Goal: Transaction & Acquisition: Book appointment/travel/reservation

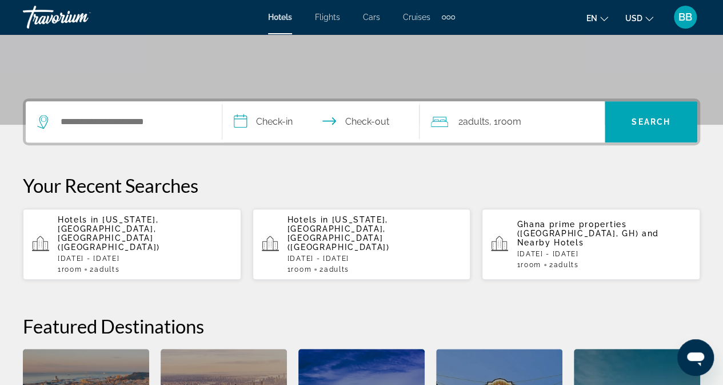
scroll to position [217, 0]
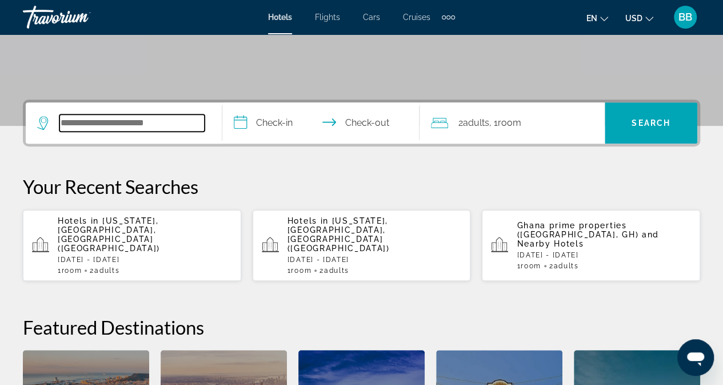
click at [180, 118] on input "Search widget" at bounding box center [131, 122] width 145 height 17
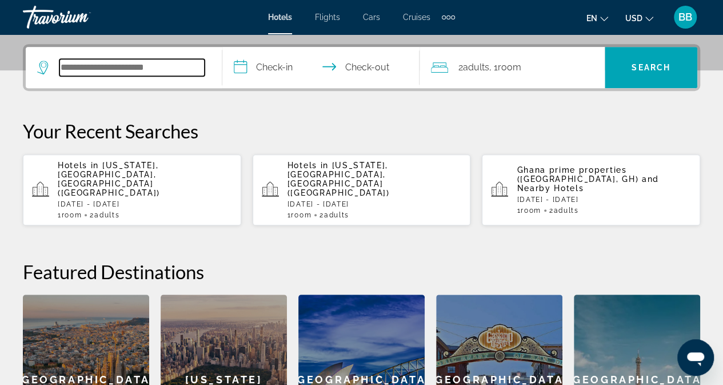
scroll to position [279, 0]
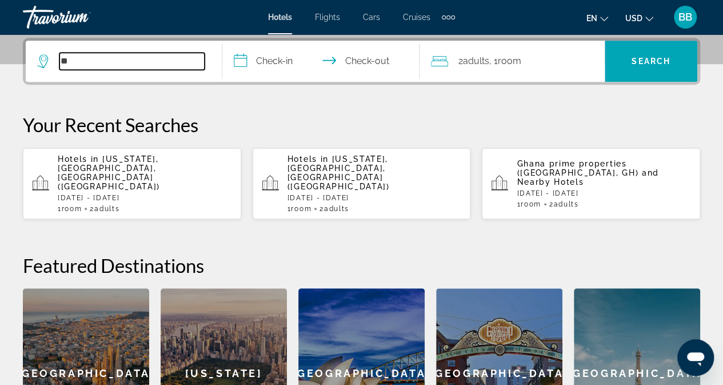
type input "*"
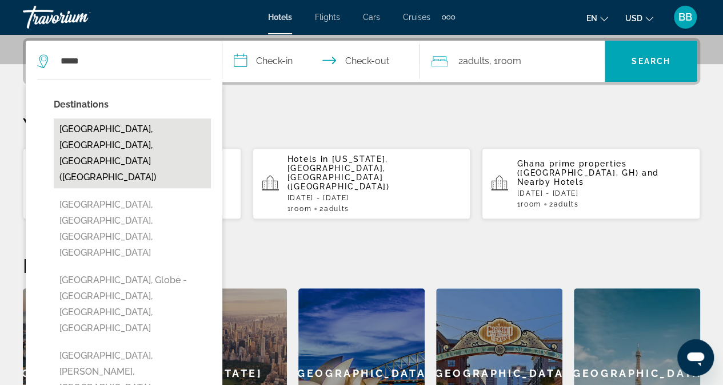
click at [119, 128] on button "[GEOGRAPHIC_DATA], [GEOGRAPHIC_DATA], [GEOGRAPHIC_DATA] ([GEOGRAPHIC_DATA])" at bounding box center [132, 153] width 157 height 70
type input "**********"
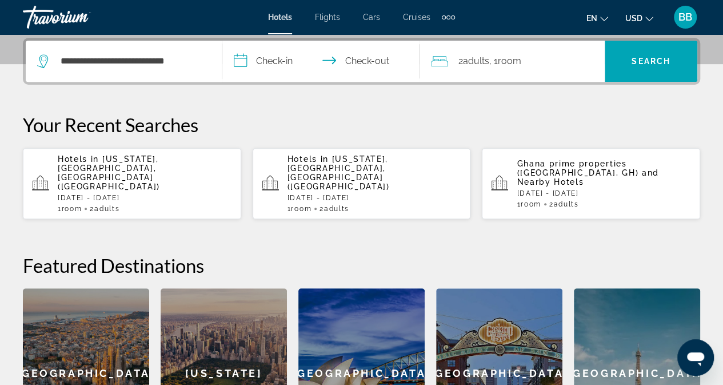
click at [263, 58] on input "**********" at bounding box center [322, 63] width 201 height 45
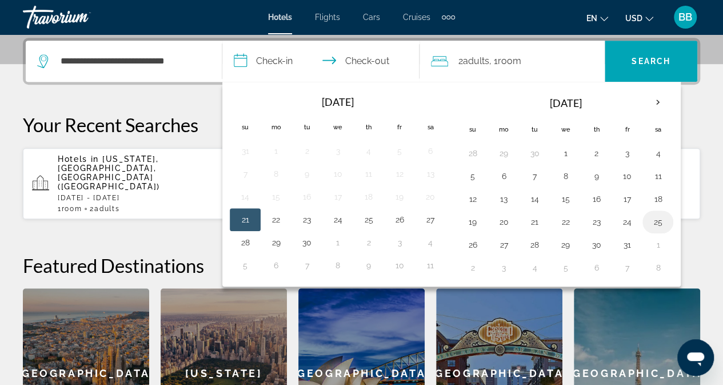
click at [650, 216] on button "25" at bounding box center [658, 222] width 18 height 16
click at [625, 218] on button "24" at bounding box center [627, 222] width 18 height 16
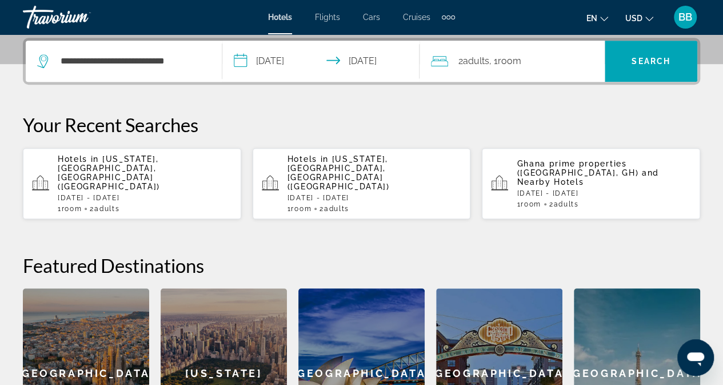
click at [379, 57] on input "**********" at bounding box center [322, 63] width 201 height 45
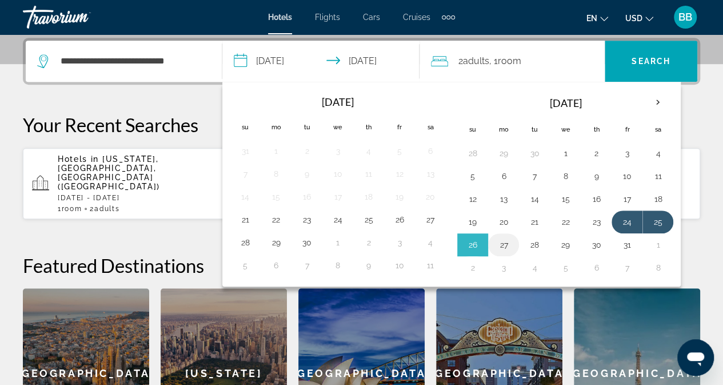
click at [501, 242] on button "27" at bounding box center [504, 245] width 18 height 16
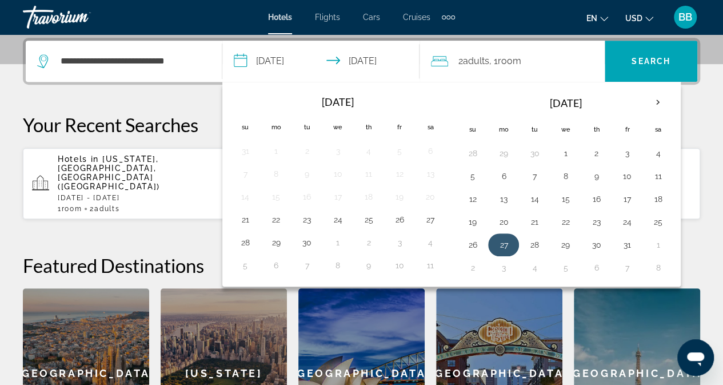
click at [500, 238] on button "27" at bounding box center [504, 245] width 18 height 16
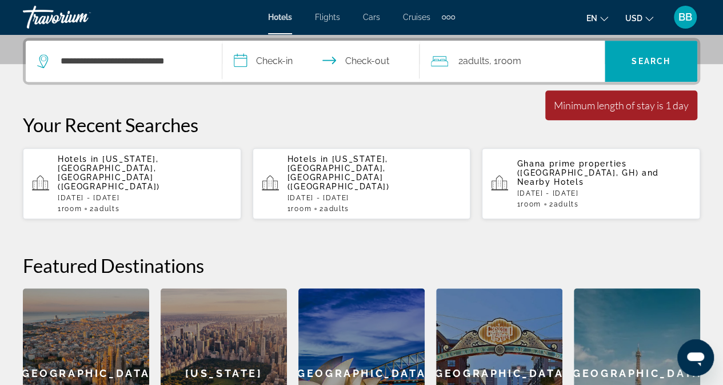
click at [272, 60] on input "**********" at bounding box center [322, 63] width 201 height 45
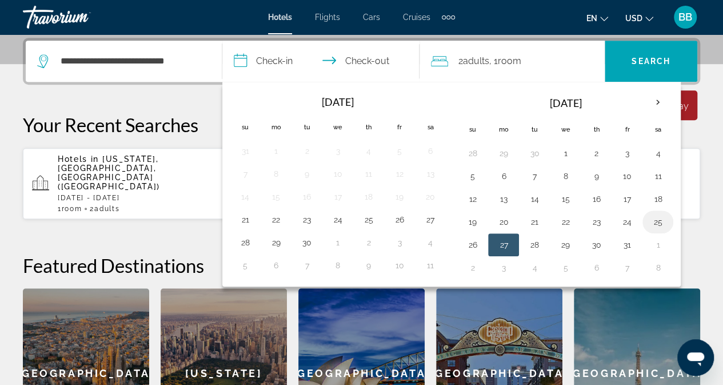
click at [654, 217] on button "25" at bounding box center [658, 222] width 18 height 16
click at [284, 62] on input "**********" at bounding box center [322, 63] width 201 height 45
click at [624, 218] on button "24" at bounding box center [627, 222] width 18 height 16
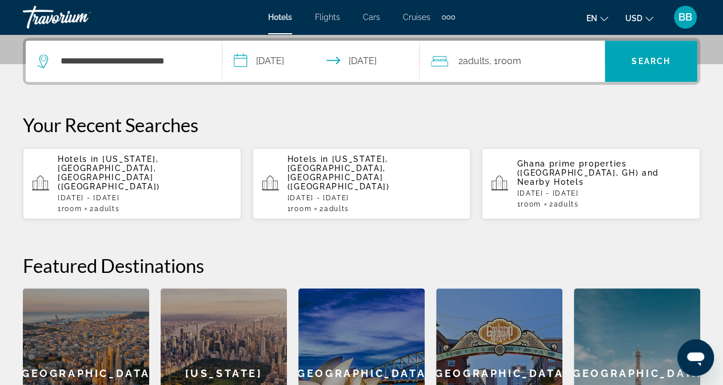
click at [391, 61] on input "**********" at bounding box center [322, 63] width 201 height 45
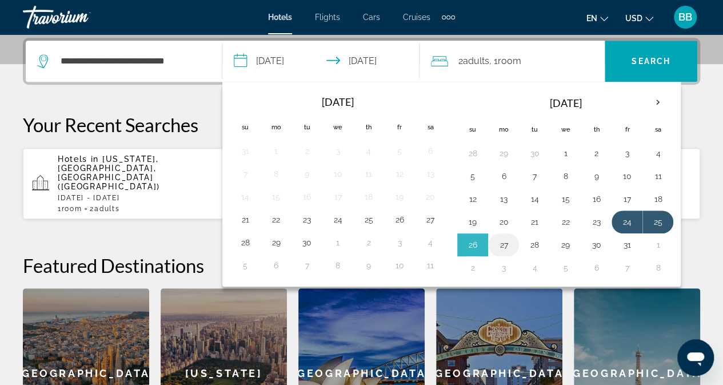
click at [502, 240] on button "27" at bounding box center [504, 245] width 18 height 16
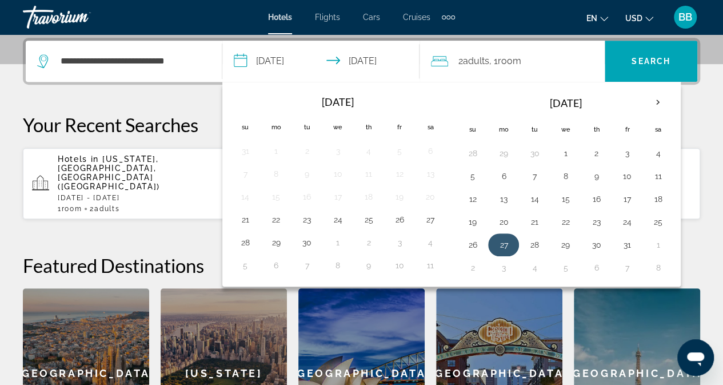
click at [504, 241] on button "27" at bounding box center [504, 245] width 18 height 16
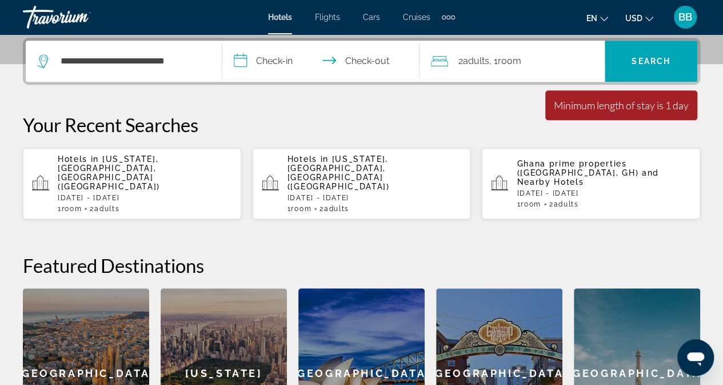
click at [269, 62] on input "**********" at bounding box center [322, 63] width 201 height 45
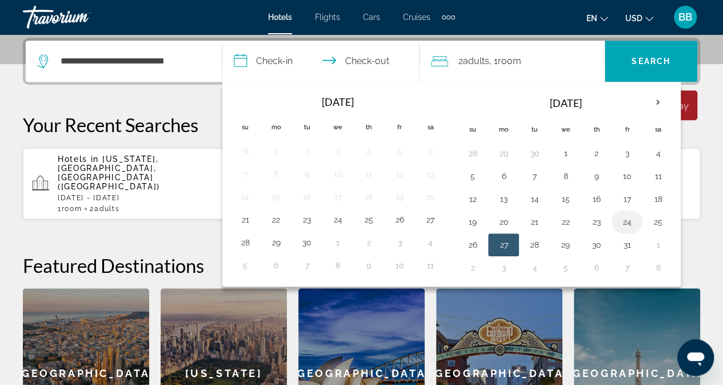
click at [622, 216] on button "24" at bounding box center [627, 222] width 18 height 16
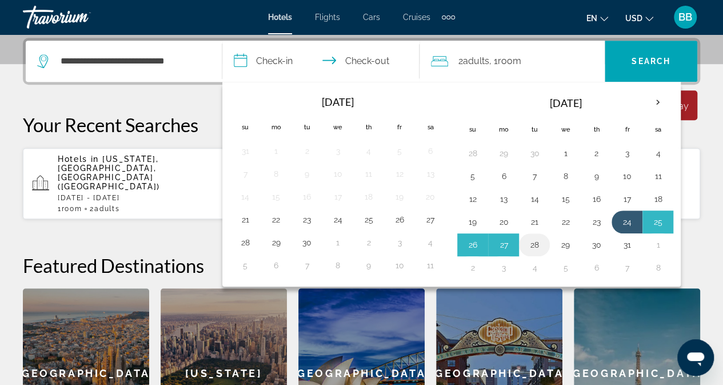
click at [519, 240] on td "28" at bounding box center [534, 244] width 31 height 23
click at [511, 240] on td "27" at bounding box center [503, 244] width 31 height 23
click at [500, 242] on button "27" at bounding box center [504, 245] width 18 height 16
type input "**********"
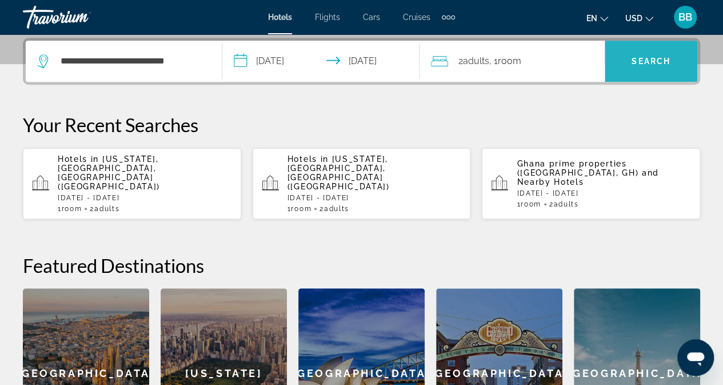
click at [647, 59] on span "Search" at bounding box center [651, 61] width 39 height 9
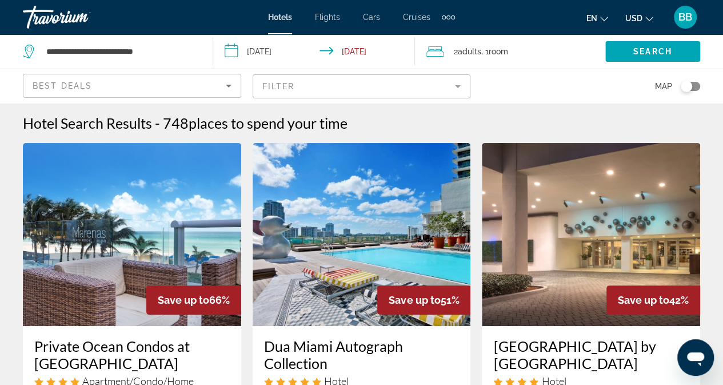
click at [273, 49] on input "**********" at bounding box center [316, 53] width 206 height 38
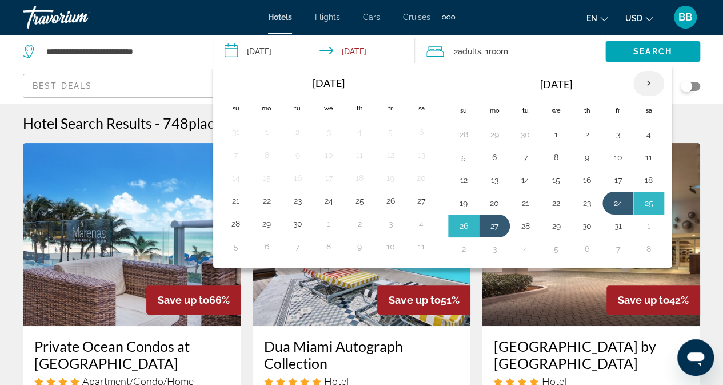
click at [642, 84] on th "Next month" at bounding box center [649, 83] width 31 height 25
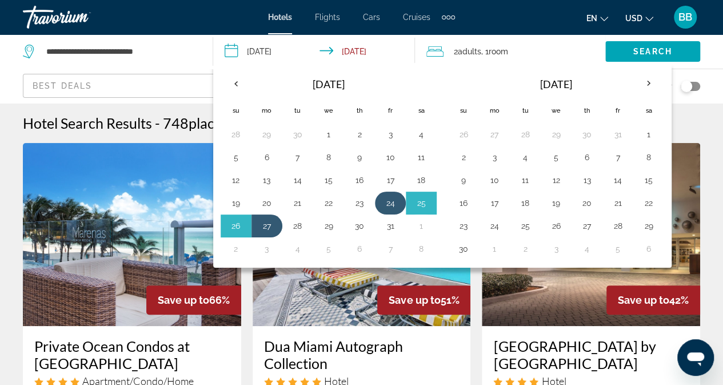
click at [383, 203] on button "24" at bounding box center [390, 203] width 18 height 16
click at [383, 196] on button "24" at bounding box center [390, 203] width 18 height 16
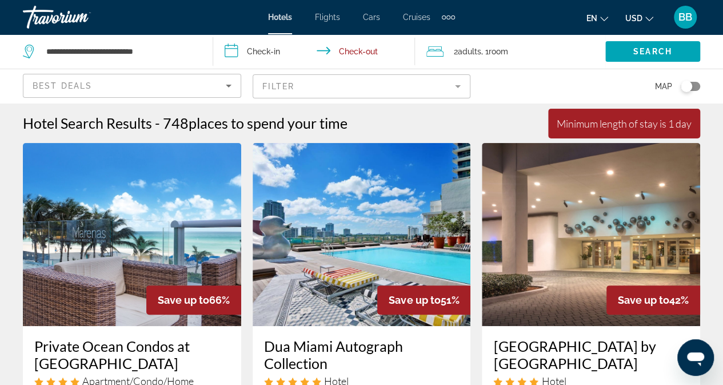
click at [278, 46] on input "**********" at bounding box center [316, 53] width 206 height 38
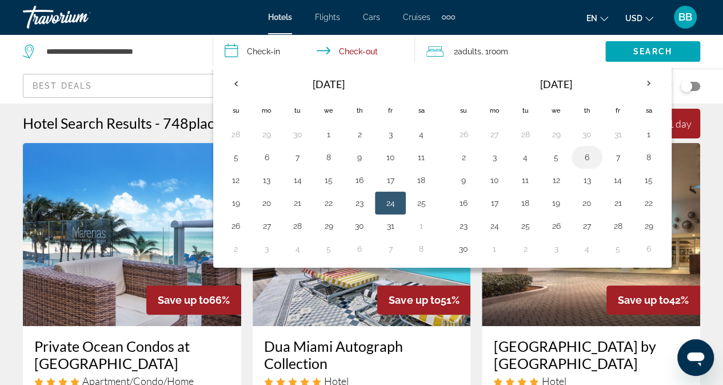
click at [581, 154] on button "6" at bounding box center [587, 157] width 18 height 16
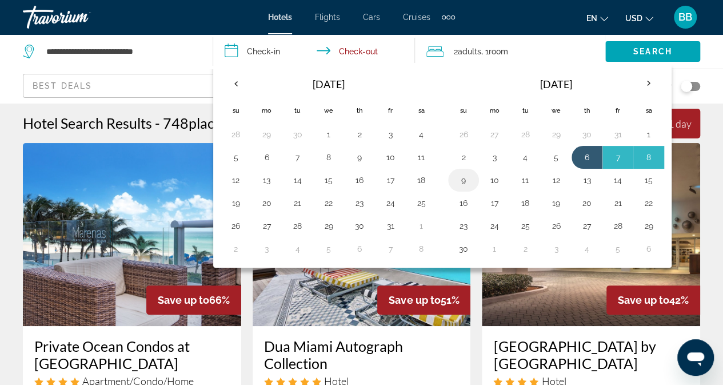
click at [455, 180] on button "9" at bounding box center [464, 180] width 18 height 16
type input "**********"
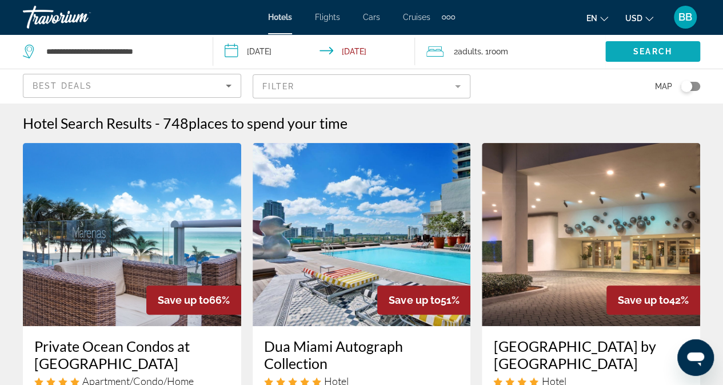
click at [644, 49] on span "Search" at bounding box center [653, 51] width 39 height 9
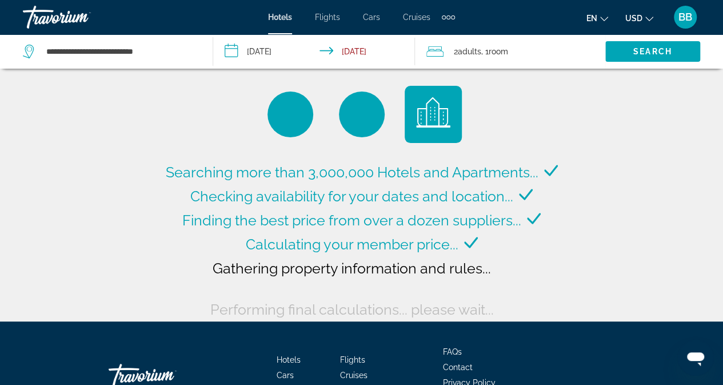
scroll to position [17, 0]
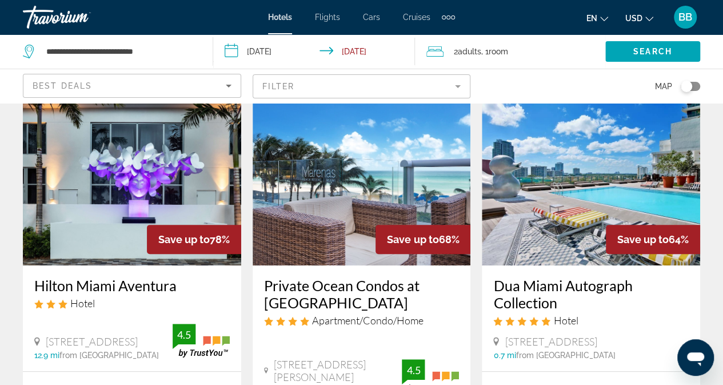
scroll to position [60, 0]
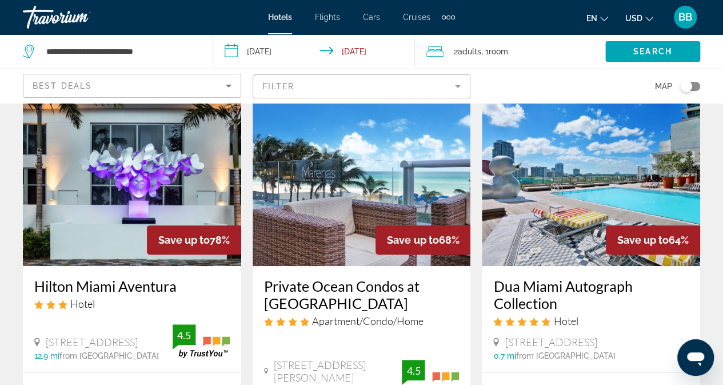
click at [103, 162] on img "Main content" at bounding box center [132, 174] width 218 height 183
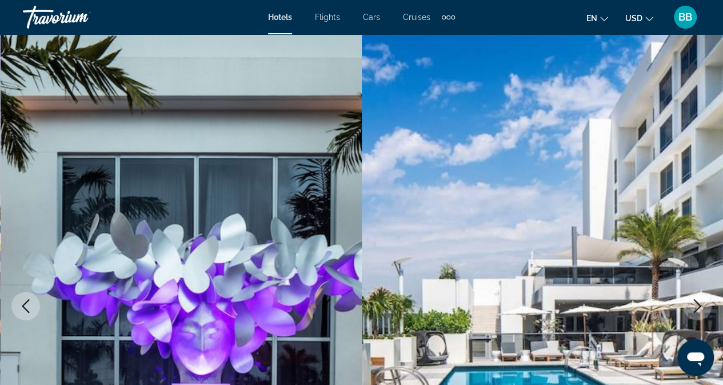
click at [696, 304] on icon "Next image" at bounding box center [698, 306] width 14 height 14
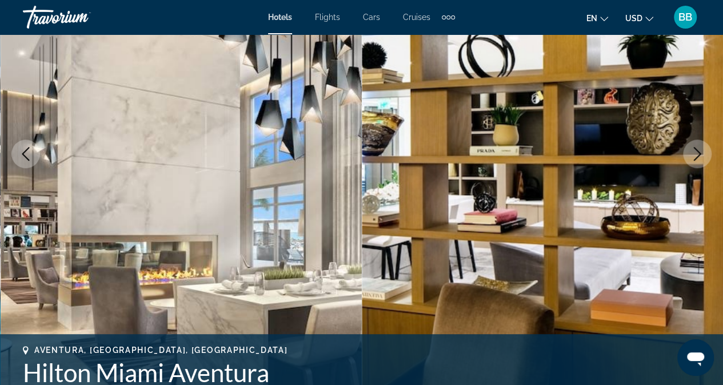
scroll to position [158, 0]
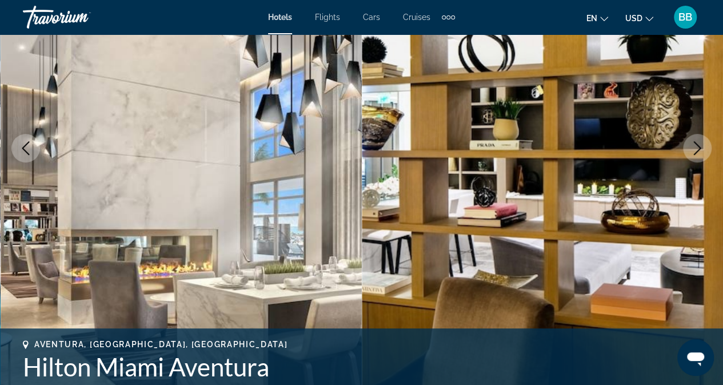
click at [697, 146] on icon "Next image" at bounding box center [698, 148] width 14 height 14
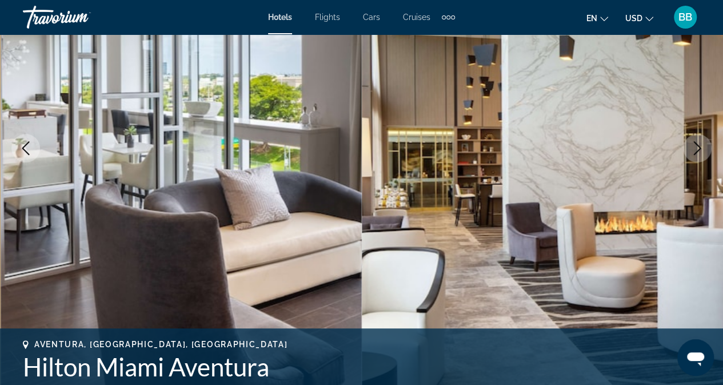
click at [697, 146] on icon "Next image" at bounding box center [698, 148] width 14 height 14
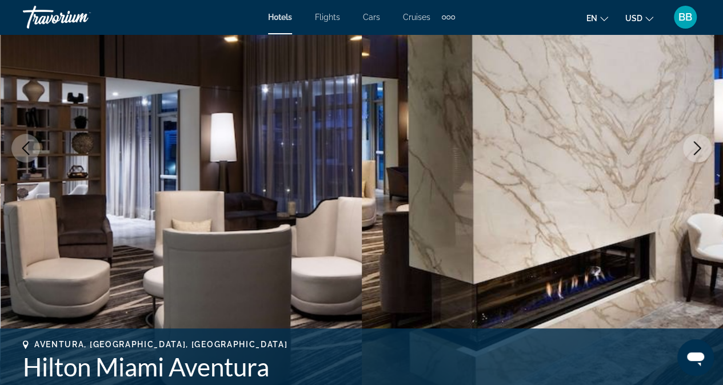
click at [697, 146] on icon "Next image" at bounding box center [698, 148] width 14 height 14
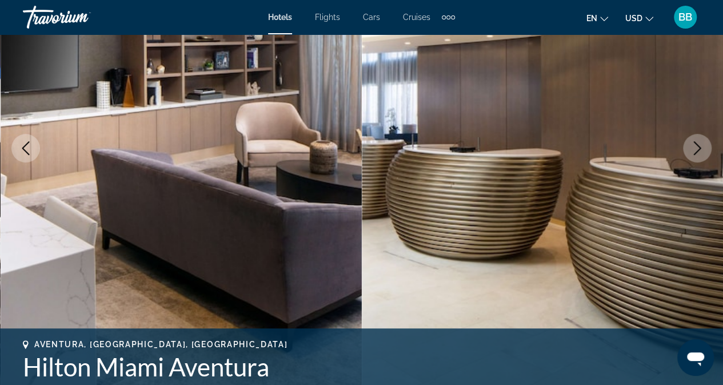
click at [697, 146] on icon "Next image" at bounding box center [698, 148] width 14 height 14
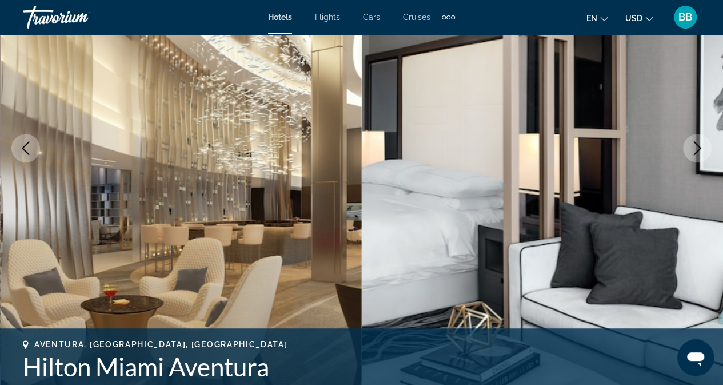
click at [697, 146] on icon "Next image" at bounding box center [698, 148] width 14 height 14
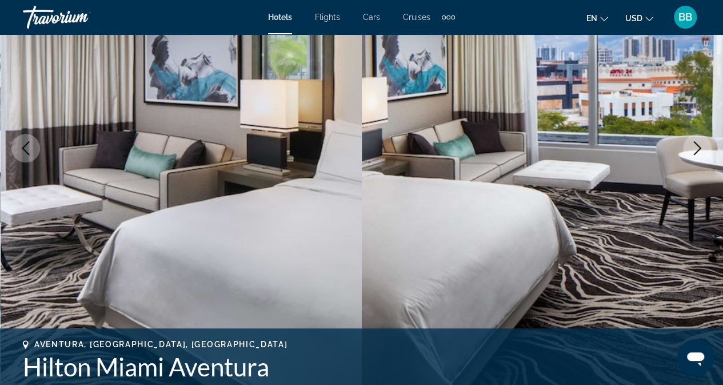
click at [697, 146] on icon "Next image" at bounding box center [698, 148] width 14 height 14
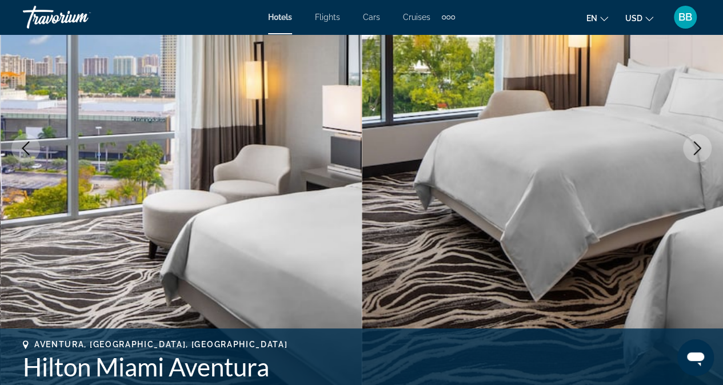
click at [697, 146] on icon "Next image" at bounding box center [698, 148] width 14 height 14
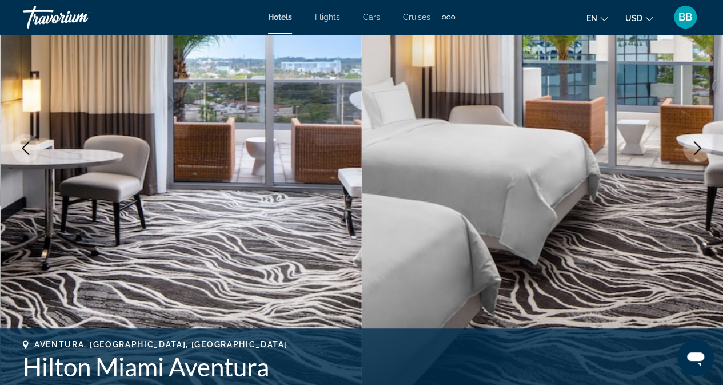
click at [697, 146] on icon "Next image" at bounding box center [698, 148] width 14 height 14
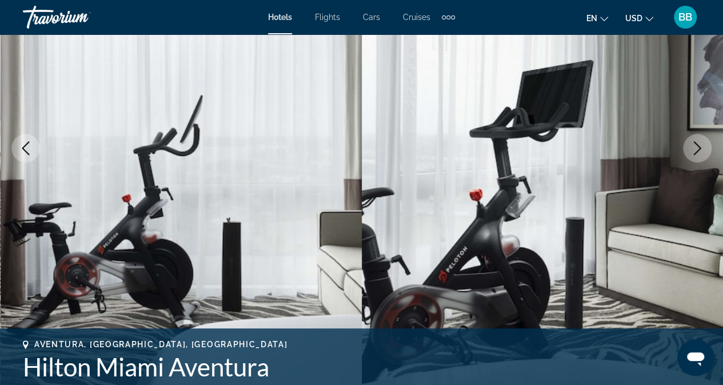
click at [697, 146] on icon "Next image" at bounding box center [698, 148] width 14 height 14
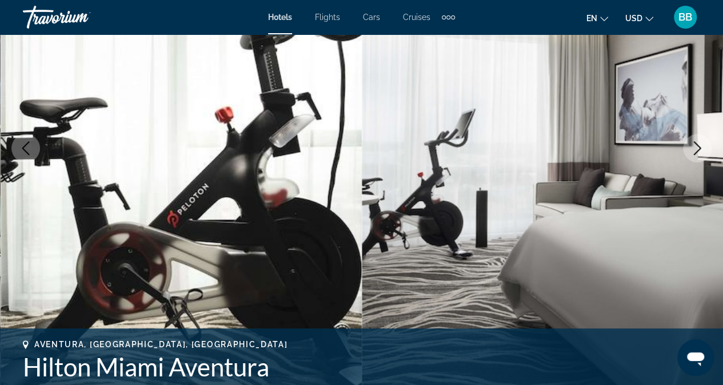
click at [697, 146] on icon "Next image" at bounding box center [698, 148] width 14 height 14
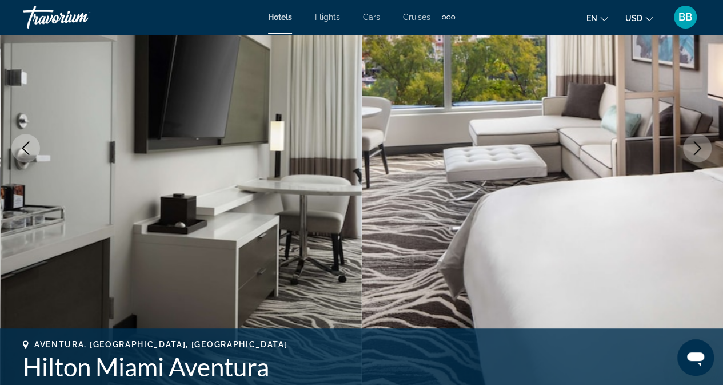
click at [697, 146] on icon "Next image" at bounding box center [698, 148] width 14 height 14
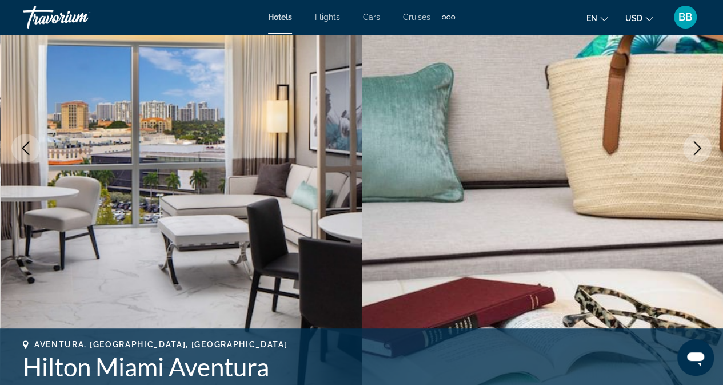
click at [697, 146] on icon "Next image" at bounding box center [698, 148] width 14 height 14
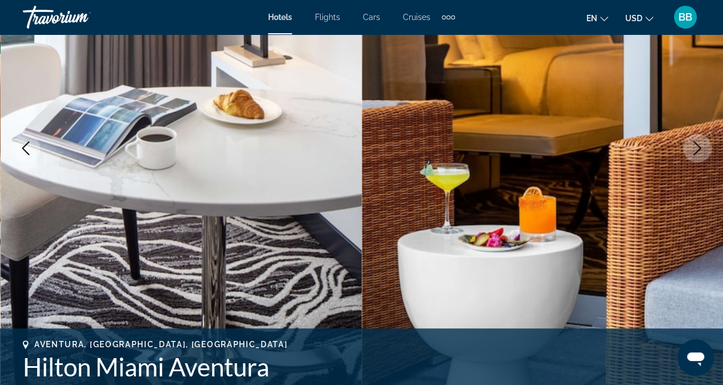
click at [697, 146] on icon "Next image" at bounding box center [698, 148] width 14 height 14
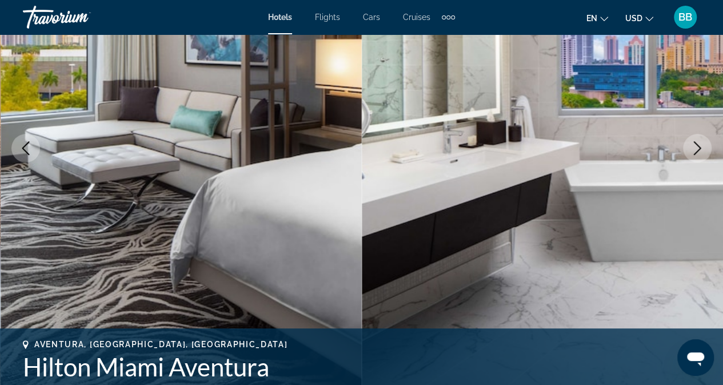
click at [697, 146] on icon "Next image" at bounding box center [698, 148] width 14 height 14
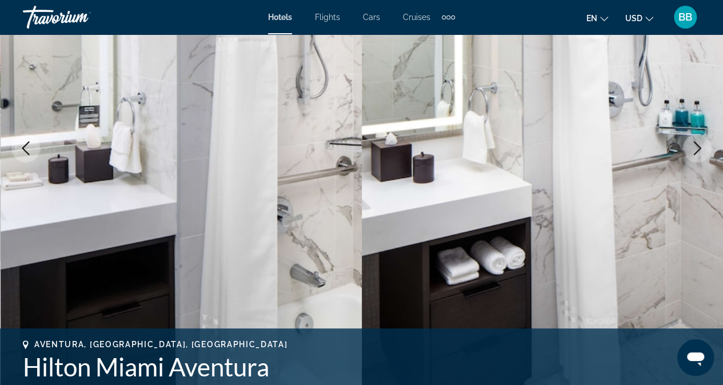
click at [25, 144] on icon "Previous image" at bounding box center [26, 148] width 14 height 14
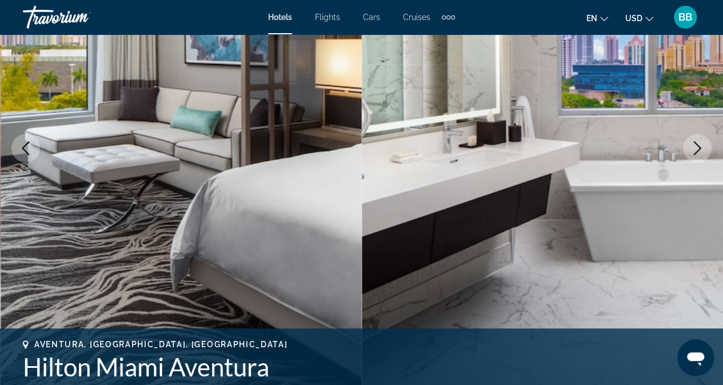
click at [703, 145] on icon "Next image" at bounding box center [698, 148] width 14 height 14
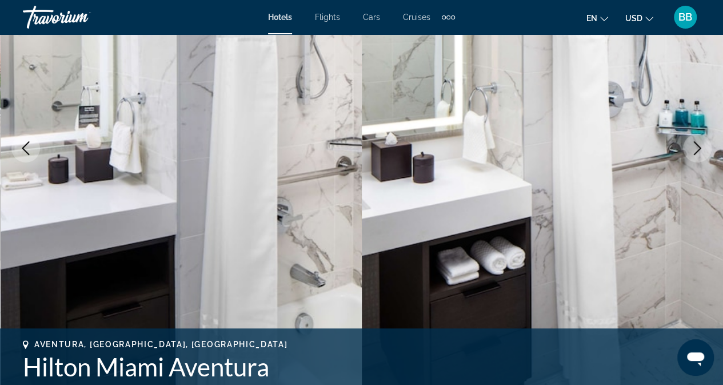
click at [699, 151] on icon "Next image" at bounding box center [698, 148] width 14 height 14
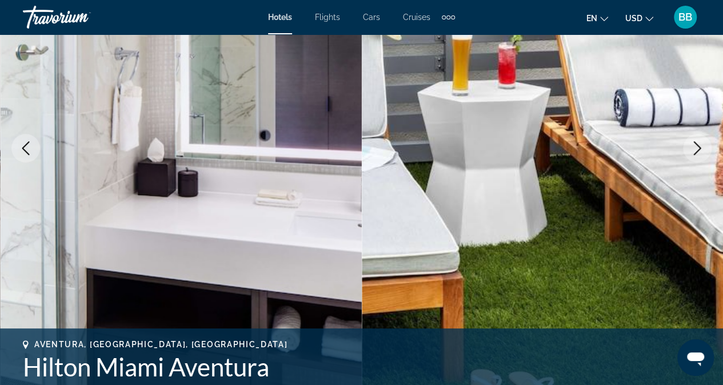
click at [702, 143] on icon "Next image" at bounding box center [698, 148] width 14 height 14
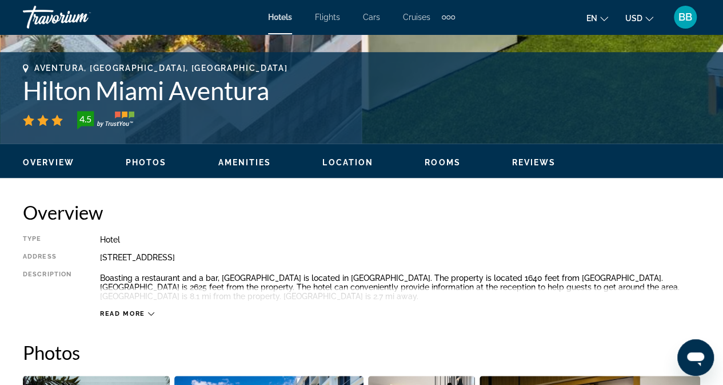
scroll to position [435, 0]
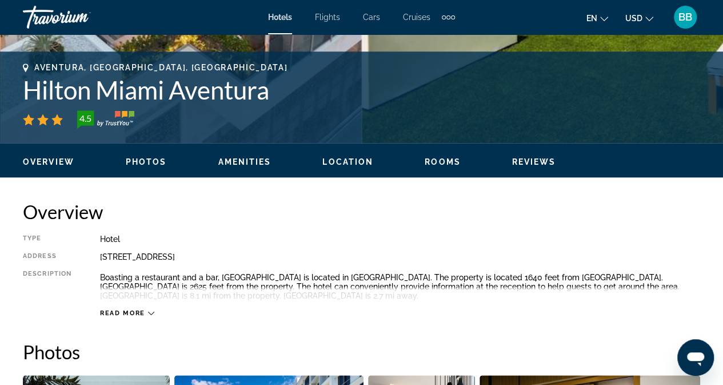
click at [525, 158] on span "Reviews" at bounding box center [534, 161] width 44 height 9
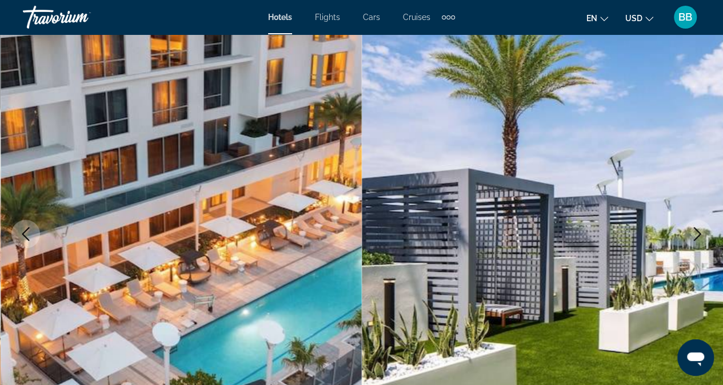
scroll to position [0, 0]
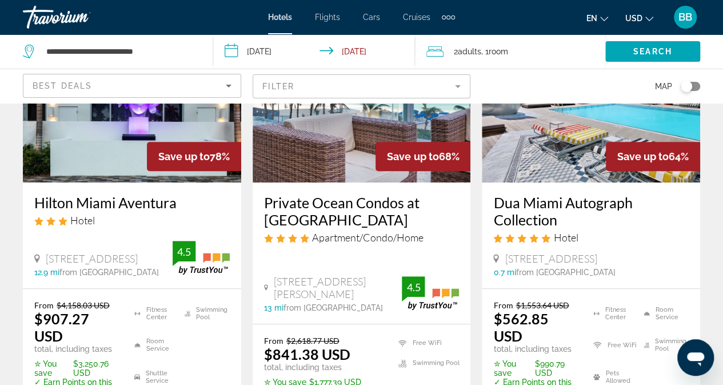
scroll to position [144, 0]
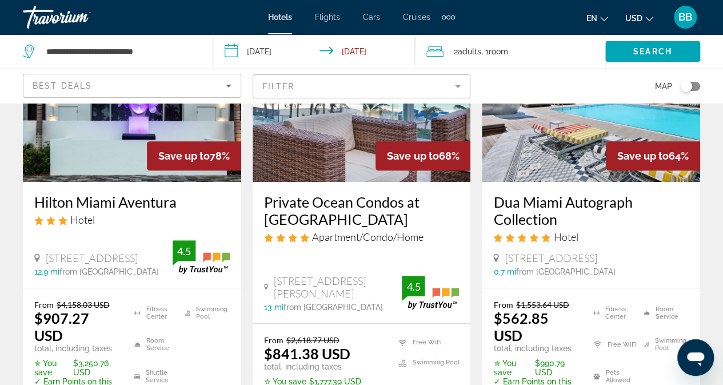
click at [558, 138] on img "Main content" at bounding box center [591, 90] width 218 height 183
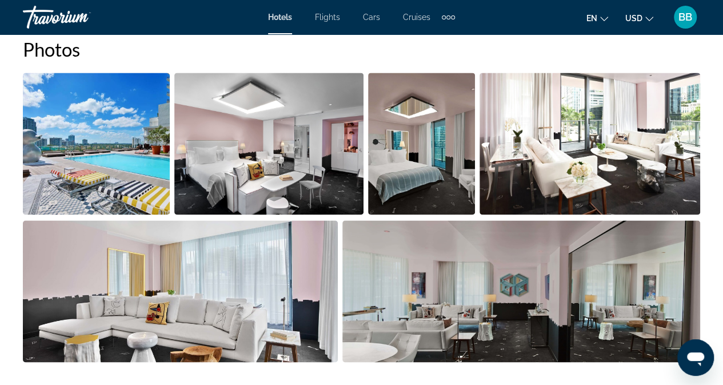
scroll to position [780, 0]
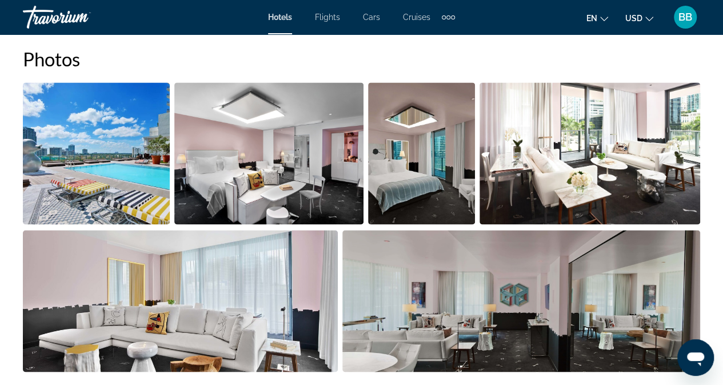
click at [273, 167] on img "Open full-screen image slider" at bounding box center [269, 153] width 190 height 142
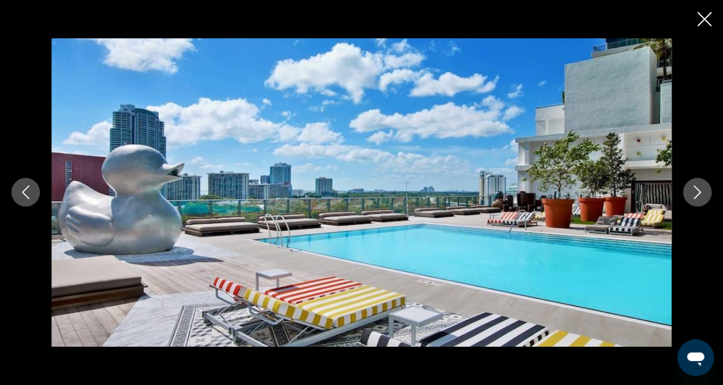
click at [699, 189] on icon "Next image" at bounding box center [698, 192] width 14 height 14
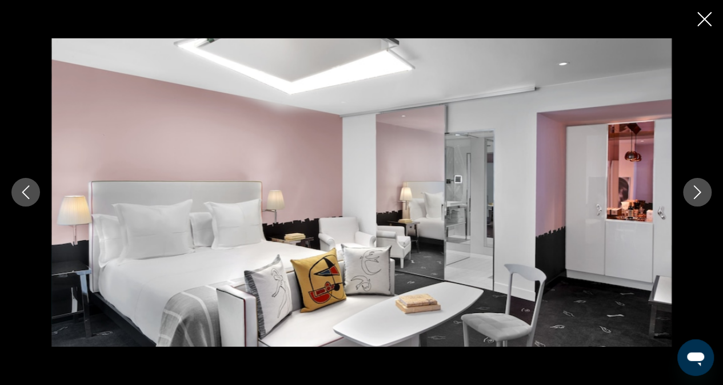
click at [699, 189] on icon "Next image" at bounding box center [698, 192] width 14 height 14
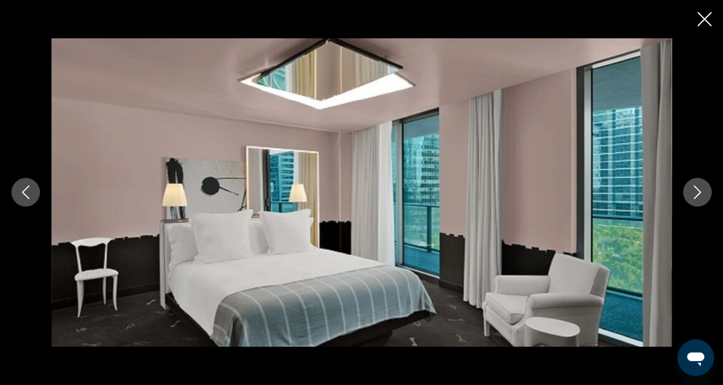
click at [699, 189] on icon "Next image" at bounding box center [698, 192] width 14 height 14
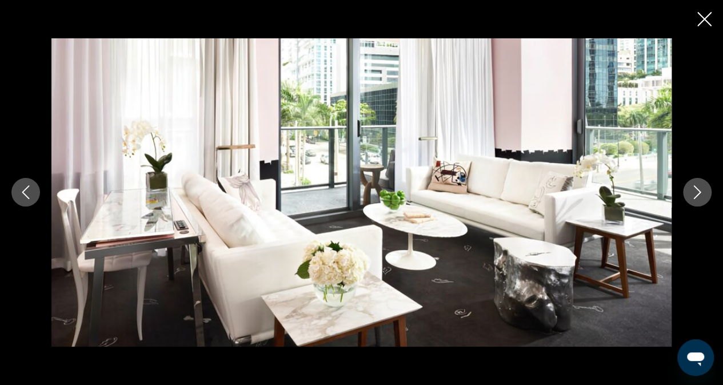
click at [699, 189] on icon "Next image" at bounding box center [698, 192] width 14 height 14
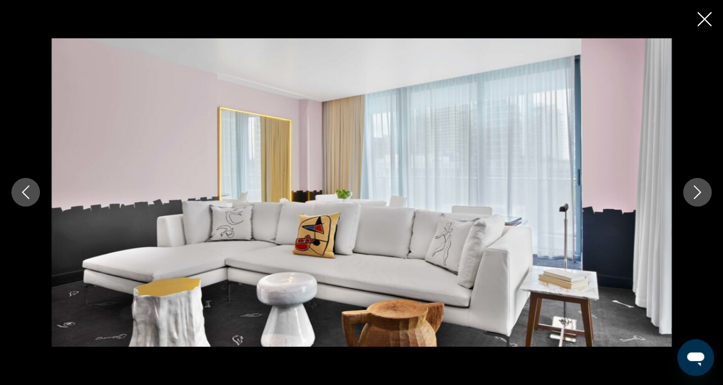
click at [699, 189] on icon "Next image" at bounding box center [698, 192] width 14 height 14
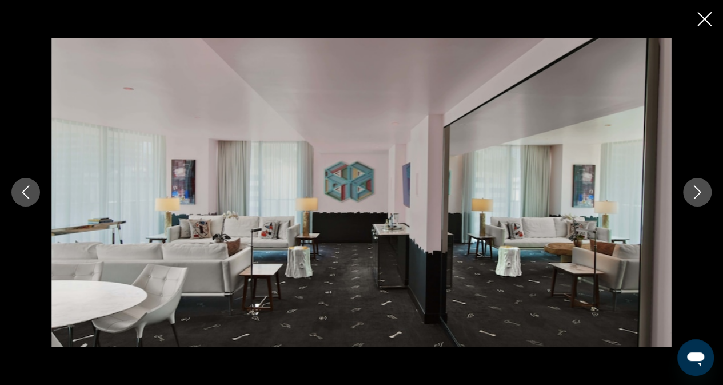
click at [699, 189] on icon "Next image" at bounding box center [698, 192] width 14 height 14
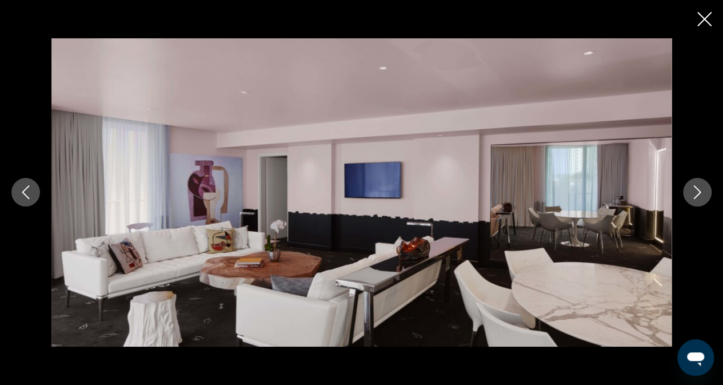
click at [699, 189] on icon "Next image" at bounding box center [698, 192] width 14 height 14
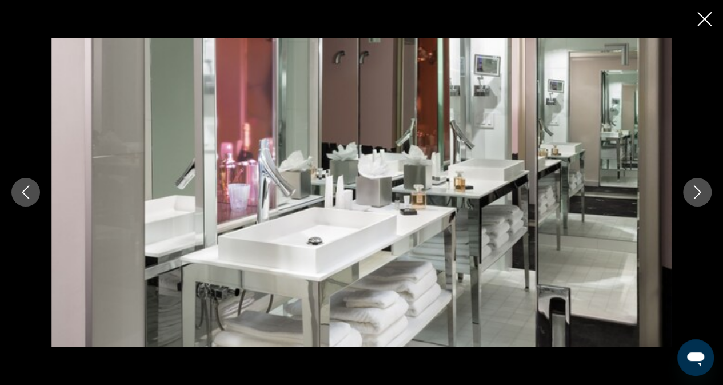
drag, startPoint x: 699, startPoint y: 189, endPoint x: 704, endPoint y: 185, distance: 6.9
click at [704, 185] on button "Next image" at bounding box center [697, 192] width 29 height 29
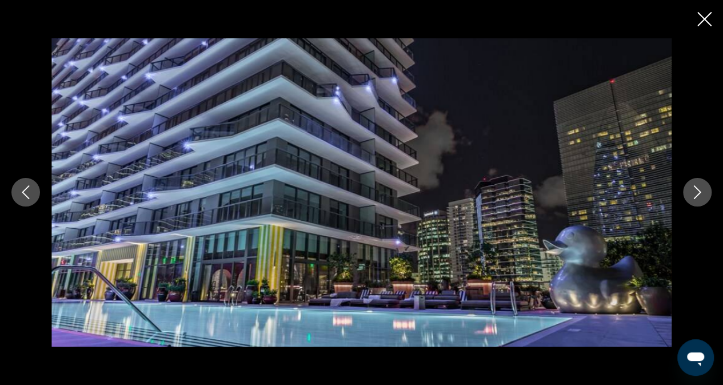
click at [698, 188] on icon "Next image" at bounding box center [698, 192] width 14 height 14
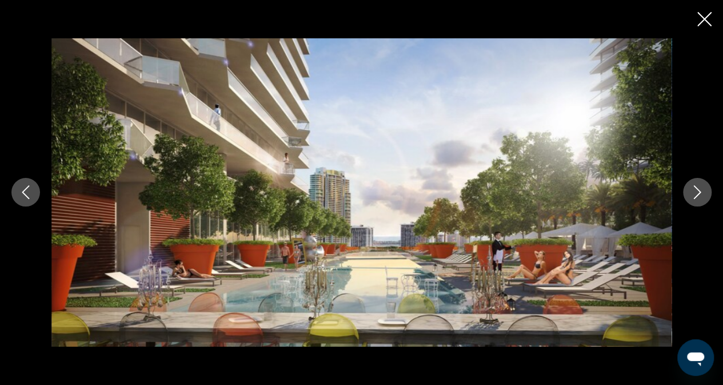
click at [698, 188] on icon "Next image" at bounding box center [698, 192] width 14 height 14
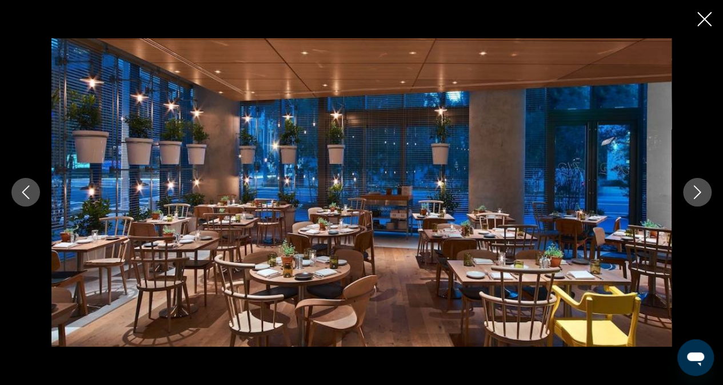
click at [698, 188] on icon "Next image" at bounding box center [698, 192] width 14 height 14
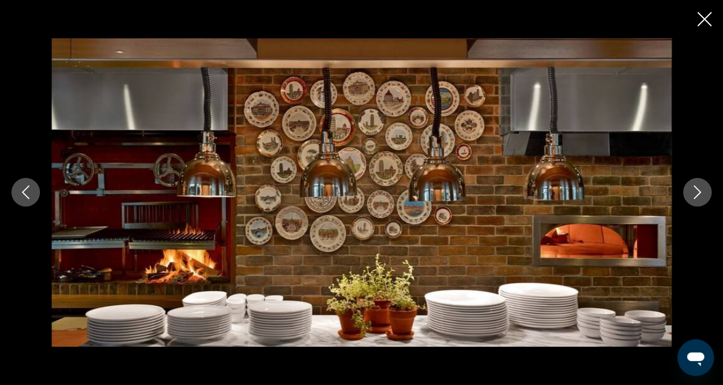
click at [698, 188] on icon "Next image" at bounding box center [698, 192] width 14 height 14
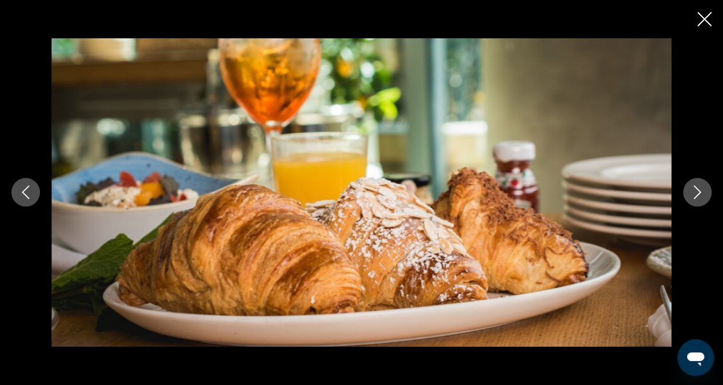
click at [698, 188] on icon "Next image" at bounding box center [698, 192] width 14 height 14
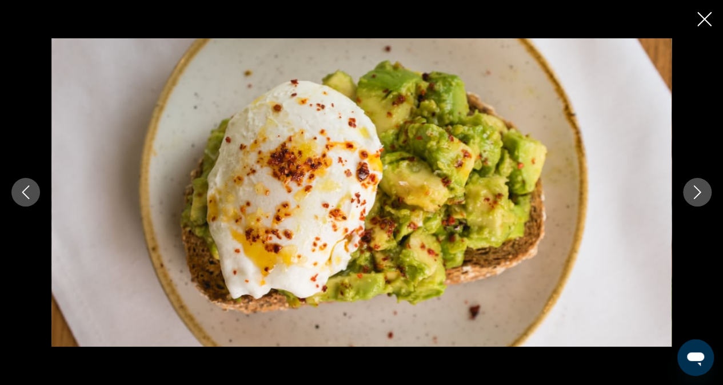
click at [698, 188] on icon "Next image" at bounding box center [698, 192] width 14 height 14
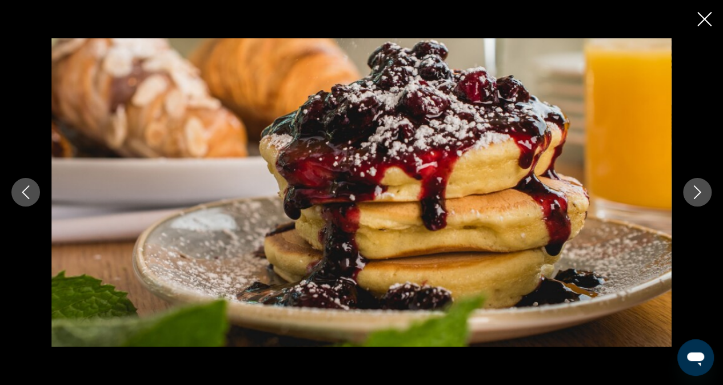
click at [700, 15] on icon "Close slideshow" at bounding box center [705, 19] width 14 height 14
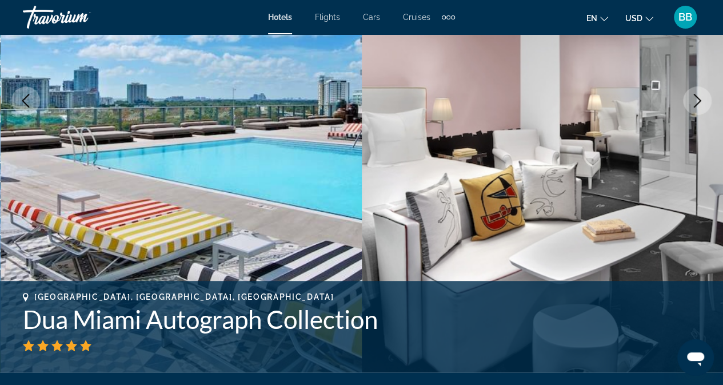
scroll to position [0, 0]
